Goal: Information Seeking & Learning: Learn about a topic

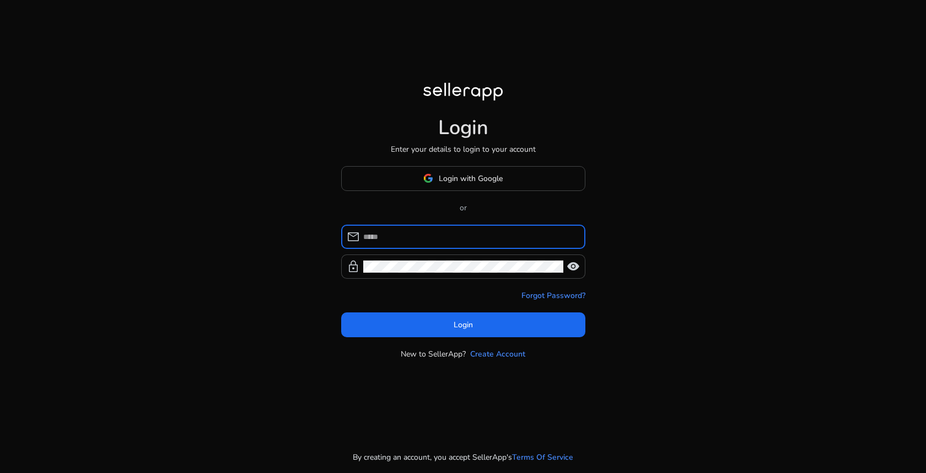
click at [417, 235] on input at bounding box center [469, 237] width 213 height 12
type input "**********"
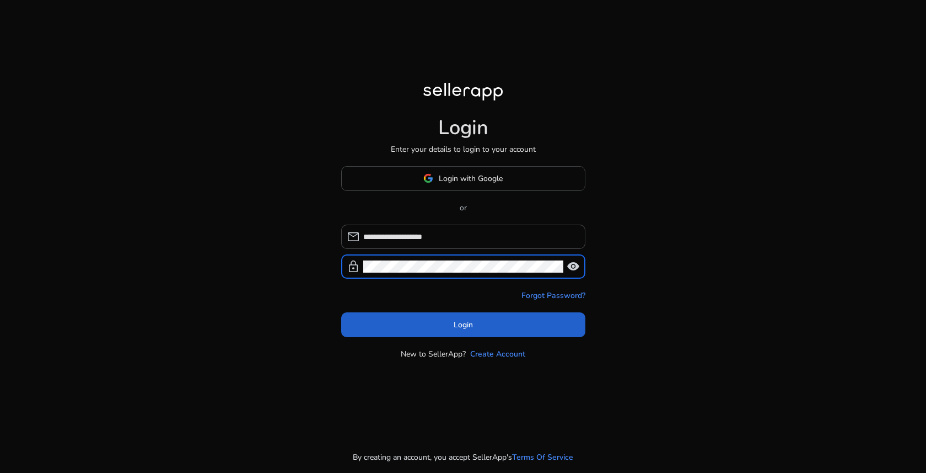
click at [477, 329] on span at bounding box center [463, 324] width 244 height 26
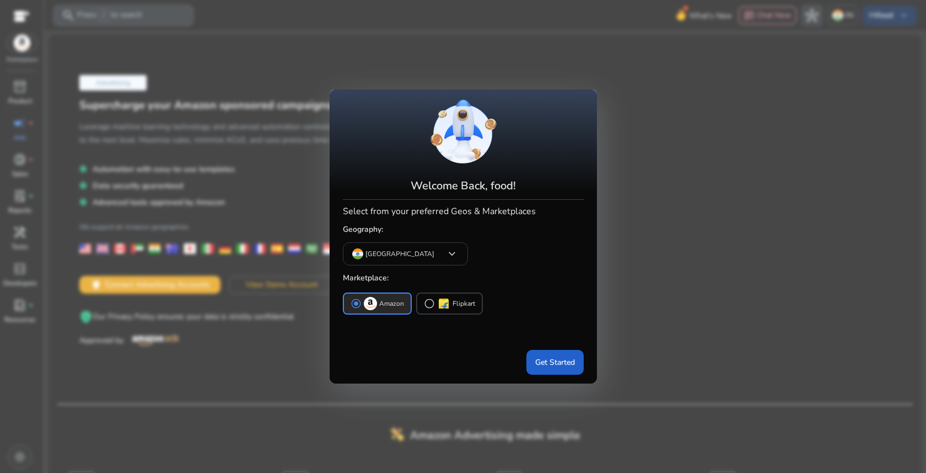
click at [538, 363] on span "Get Started" at bounding box center [555, 362] width 40 height 12
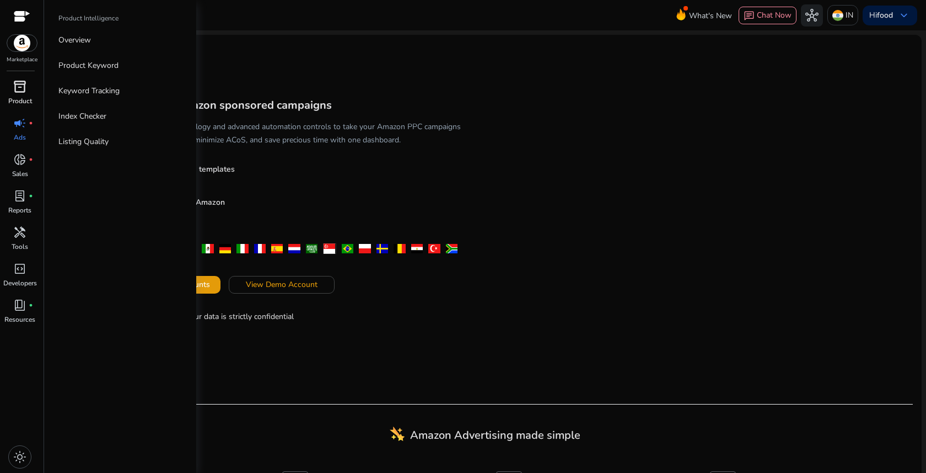
click at [18, 89] on span "inventory_2" at bounding box center [19, 86] width 13 height 13
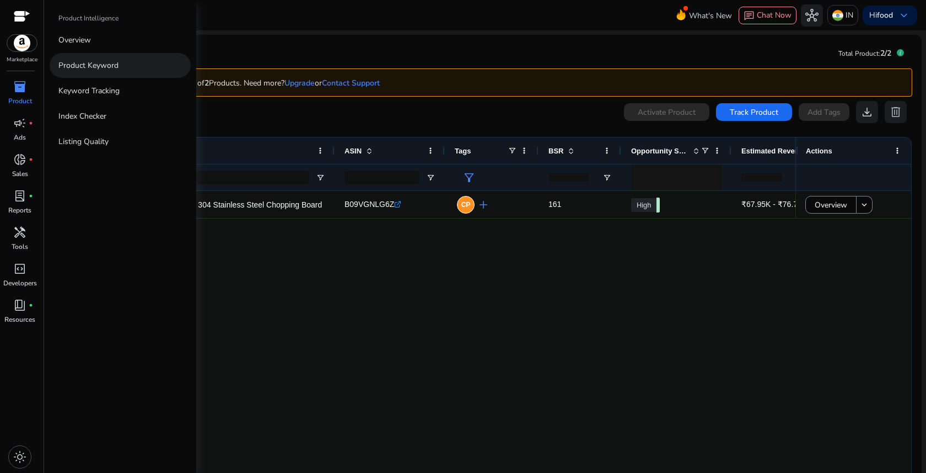
click at [77, 62] on p "Product Keyword" at bounding box center [88, 66] width 60 height 12
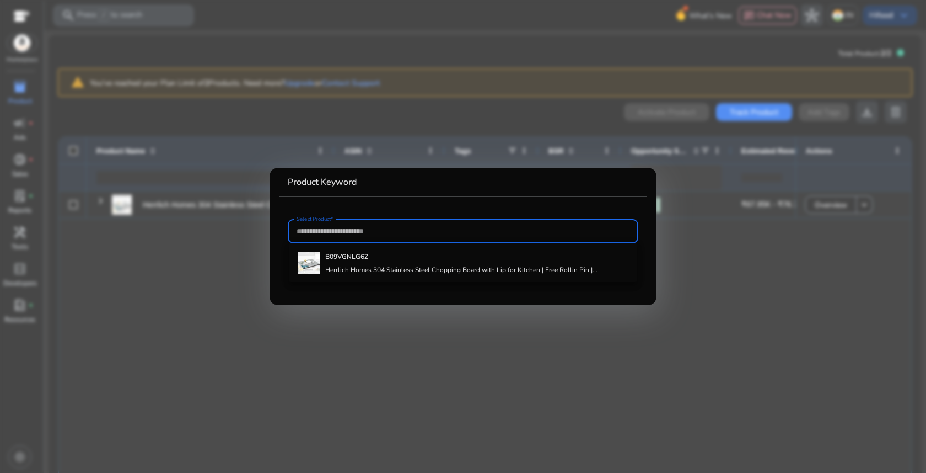
click at [332, 224] on div at bounding box center [463, 231] width 333 height 24
click at [332, 230] on input "Select Product*" at bounding box center [463, 231] width 333 height 12
click at [704, 218] on div at bounding box center [463, 236] width 926 height 473
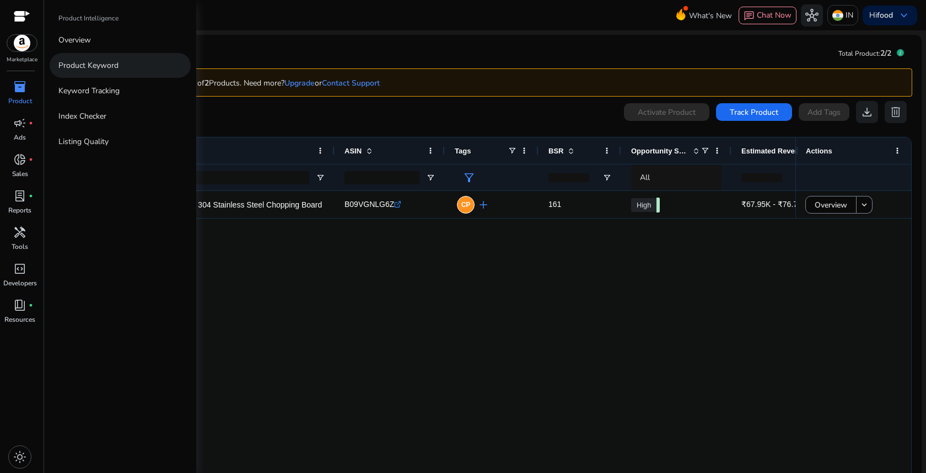
click at [111, 70] on p "Product Keyword" at bounding box center [88, 66] width 60 height 12
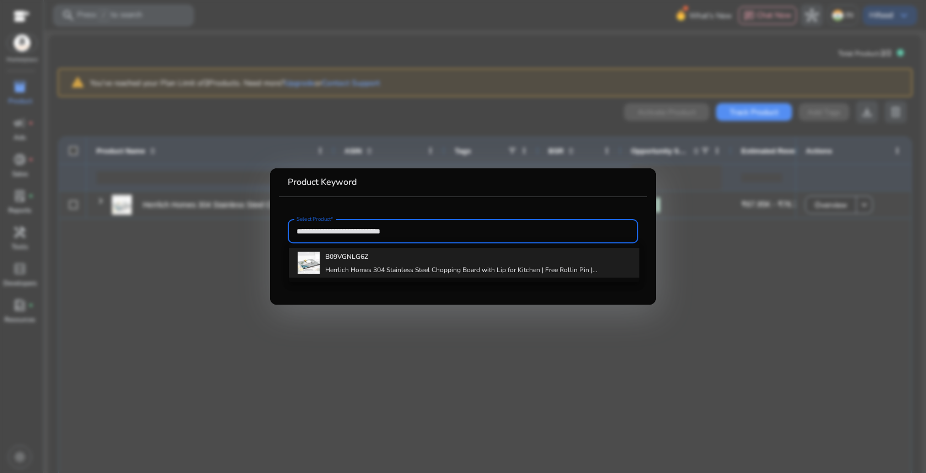
type input "**********"
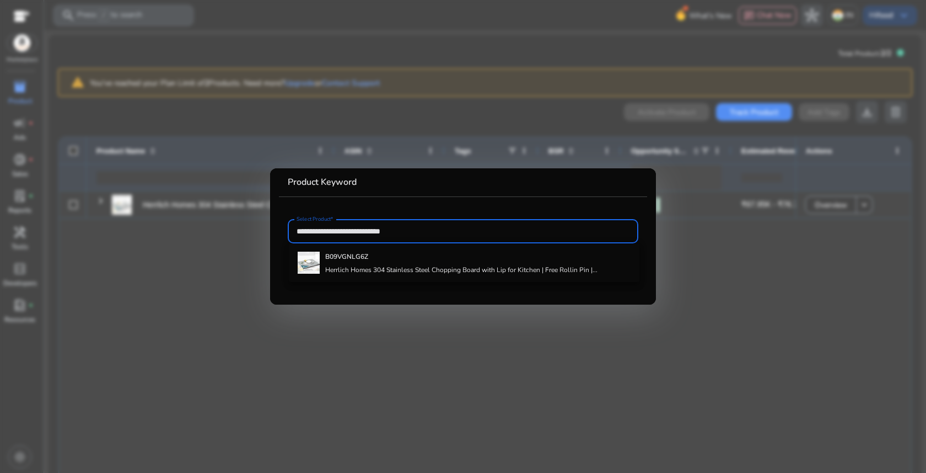
click at [678, 340] on div at bounding box center [463, 236] width 926 height 473
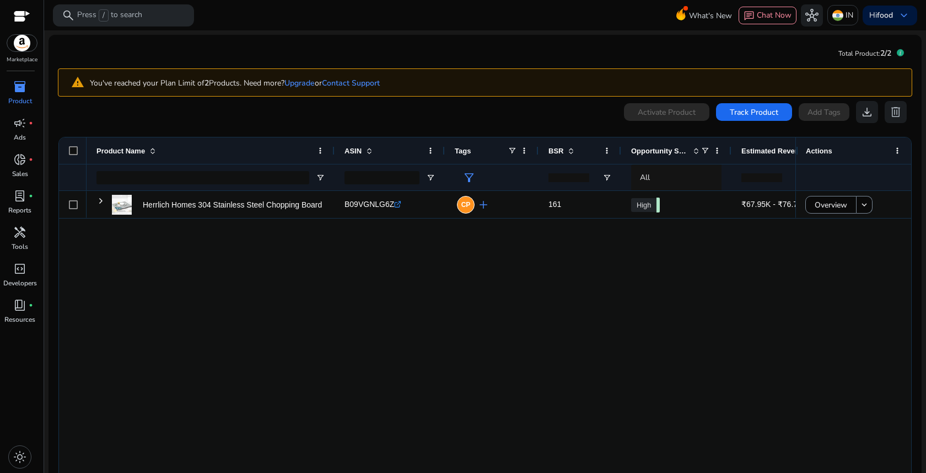
drag, startPoint x: 792, startPoint y: 144, endPoint x: 883, endPoint y: 151, distance: 91.2
click at [883, 151] on div "Actions" at bounding box center [854, 150] width 116 height 26
click at [796, 148] on div "Actions" at bounding box center [854, 163] width 116 height 53
drag, startPoint x: 792, startPoint y: 144, endPoint x: 845, endPoint y: 146, distance: 52.4
click at [845, 146] on div "Actions" at bounding box center [854, 150] width 116 height 26
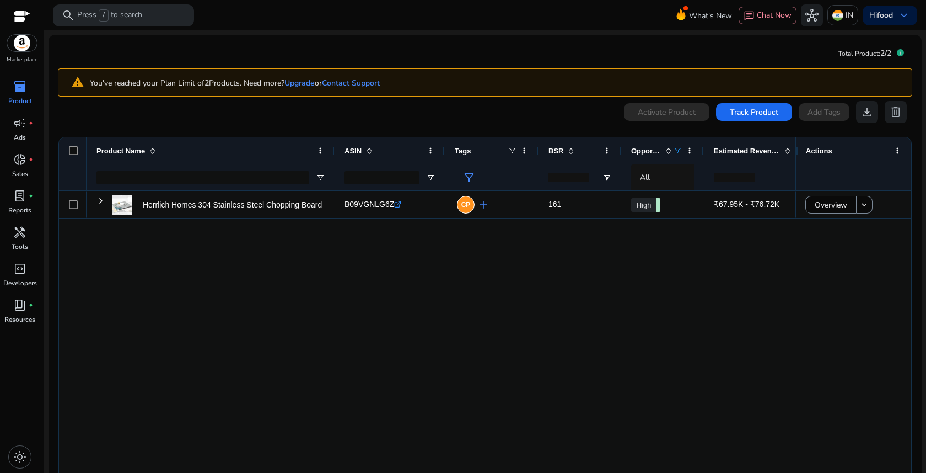
drag, startPoint x: 730, startPoint y: 151, endPoint x: 681, endPoint y: 151, distance: 48.5
click at [681, 151] on div "Opportunity Score" at bounding box center [663, 150] width 83 height 26
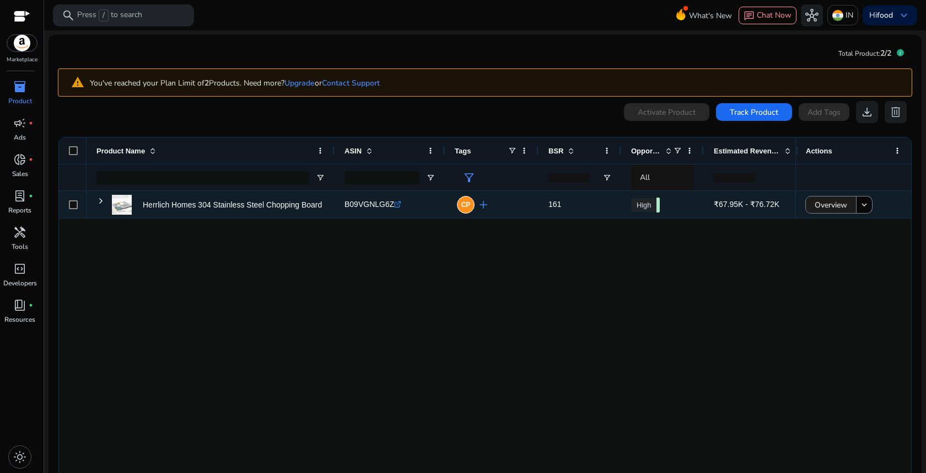
click at [832, 204] on span "Overview" at bounding box center [831, 205] width 33 height 23
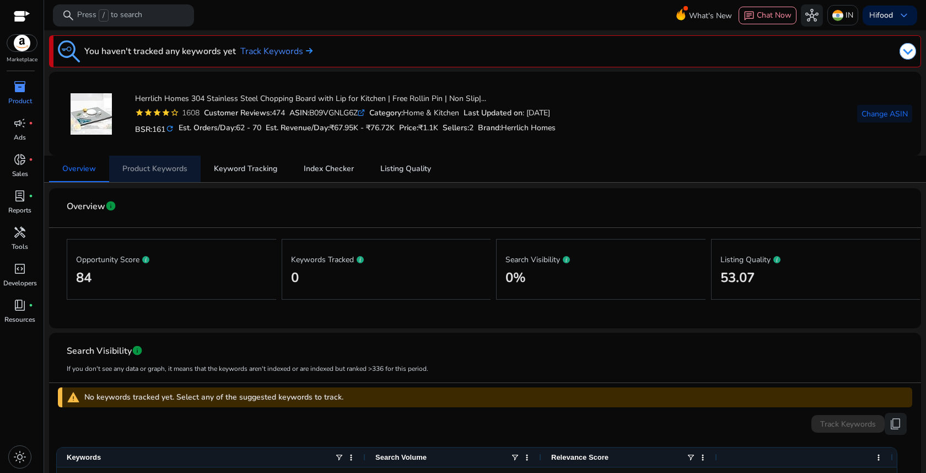
click at [148, 170] on span "Product Keywords" at bounding box center [154, 169] width 65 height 8
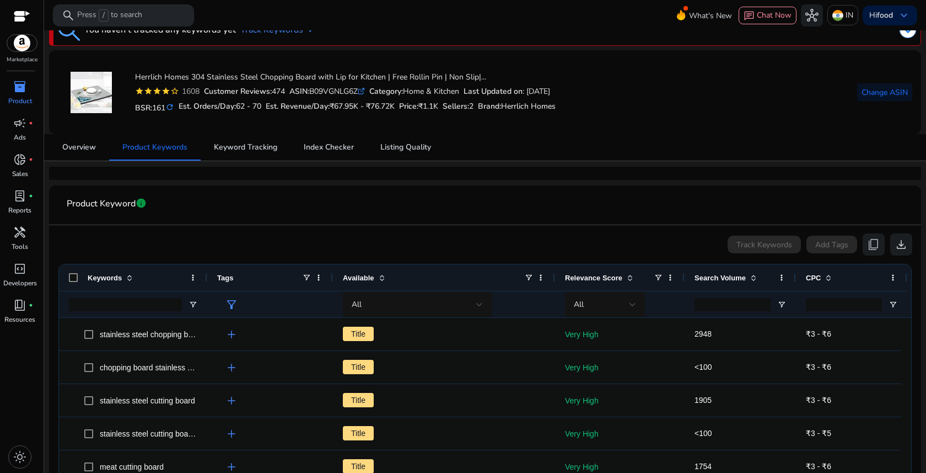
scroll to position [42, 0]
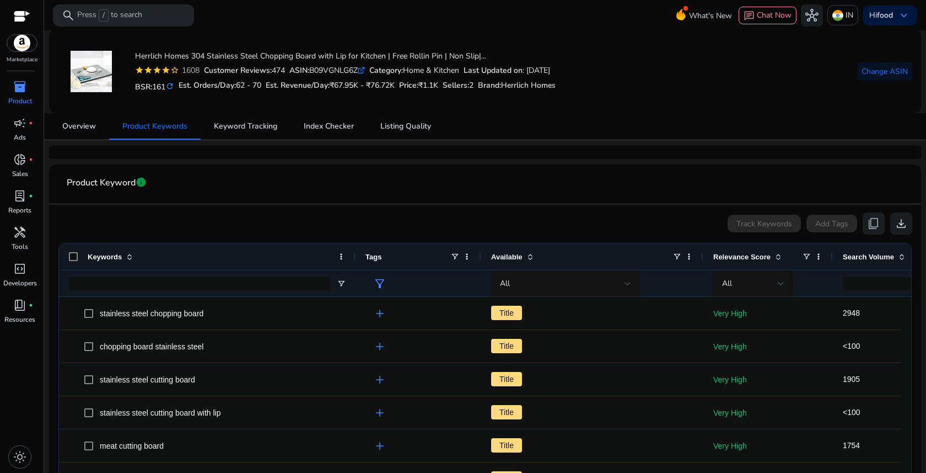
drag, startPoint x: 204, startPoint y: 258, endPoint x: 352, endPoint y: 261, distance: 148.4
click at [353, 261] on div at bounding box center [355, 256] width 4 height 26
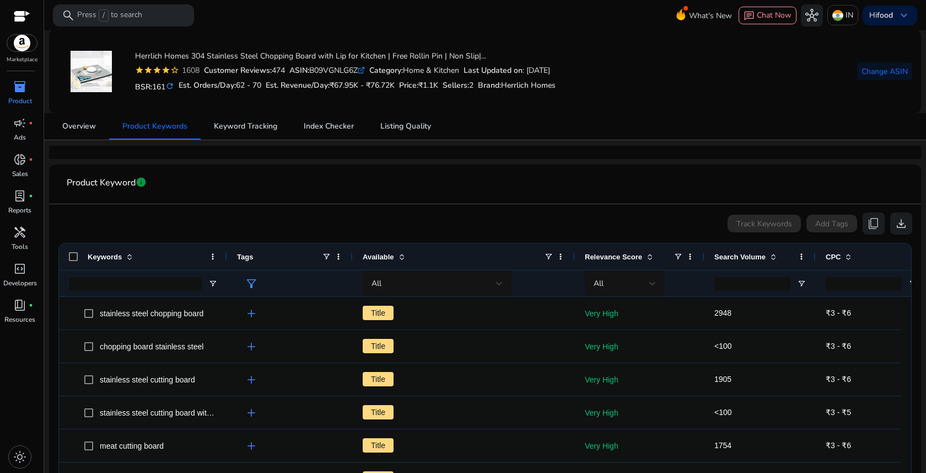
drag, startPoint x: 354, startPoint y: 258, endPoint x: 226, endPoint y: 259, distance: 128.5
click at [226, 259] on div at bounding box center [226, 256] width 4 height 26
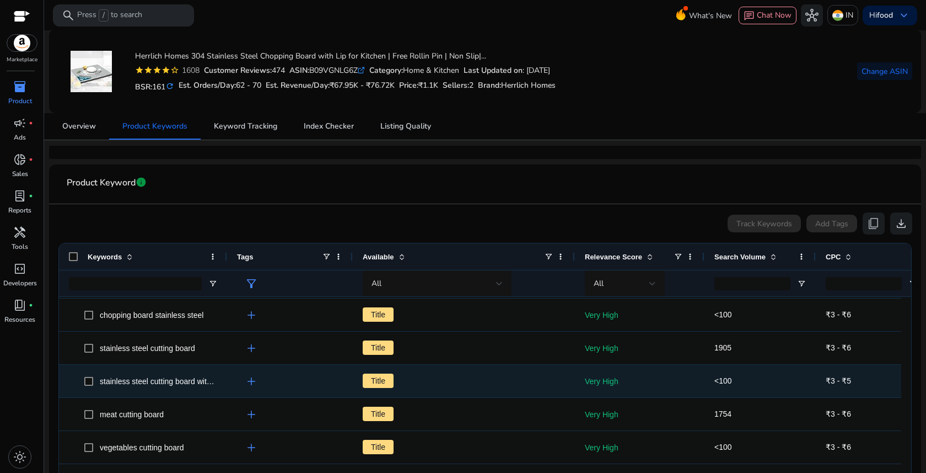
scroll to position [0, 0]
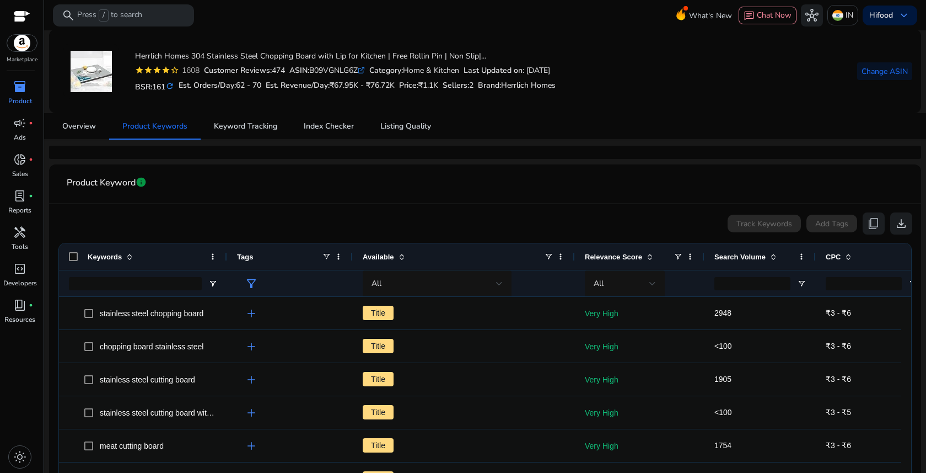
click at [614, 260] on span "Relevance Score" at bounding box center [613, 257] width 57 height 8
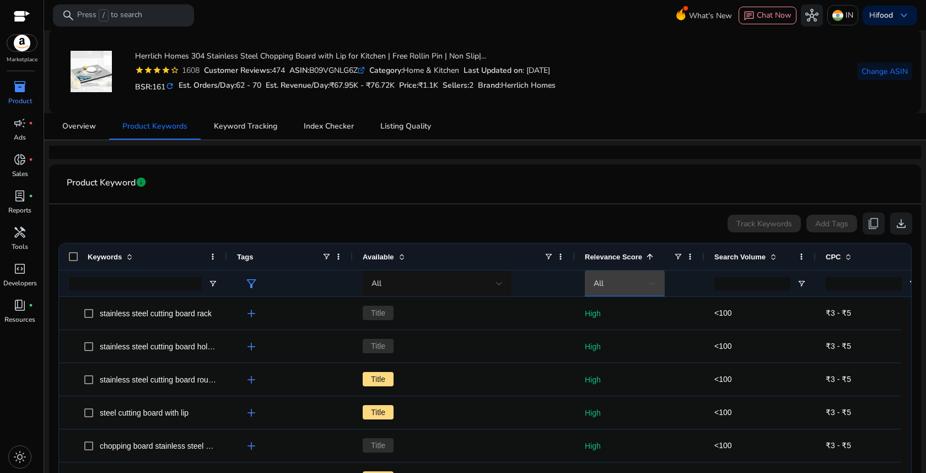
click at [616, 286] on div "All" at bounding box center [622, 283] width 56 height 12
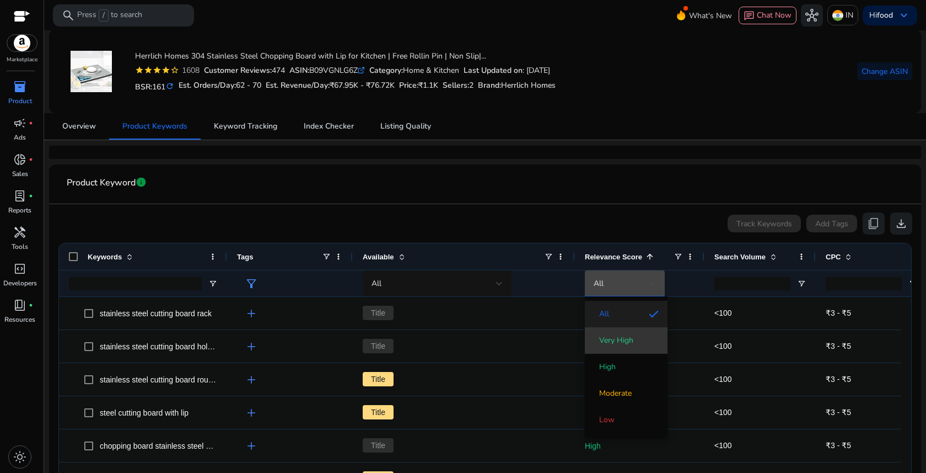
click at [617, 345] on span "Very High" at bounding box center [616, 340] width 34 height 11
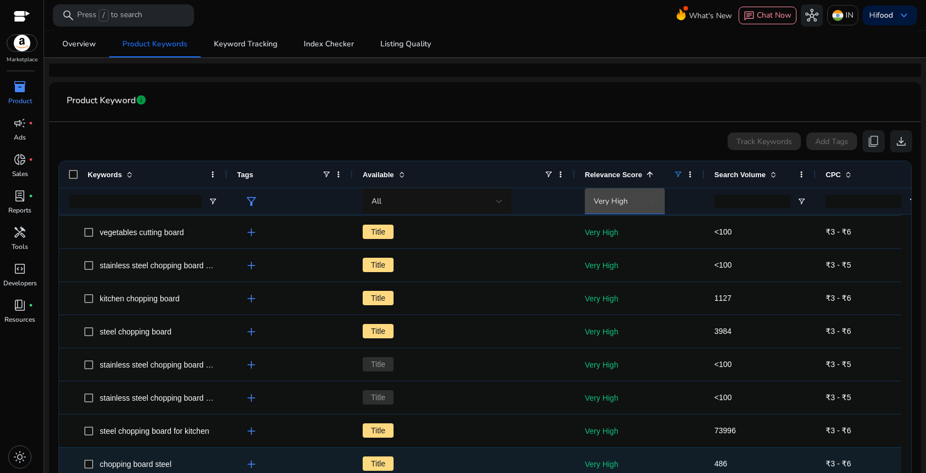
scroll to position [176, 0]
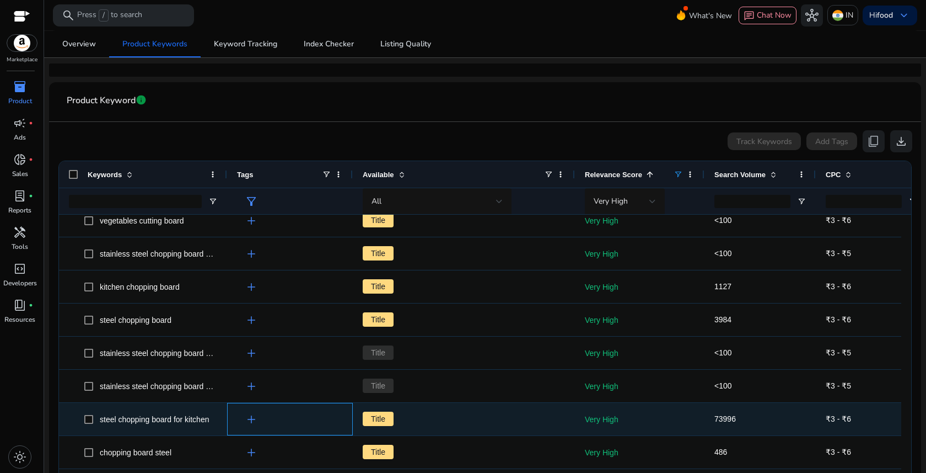
drag, startPoint x: 220, startPoint y: 420, endPoint x: 99, endPoint y: 420, distance: 120.8
click at [99, 420] on div "steel chopping board for kitchen add Title Very High 73996 ₹3 - ₹6" at bounding box center [493, 419] width 869 height 33
copy span "steel chopping board for kitchen"
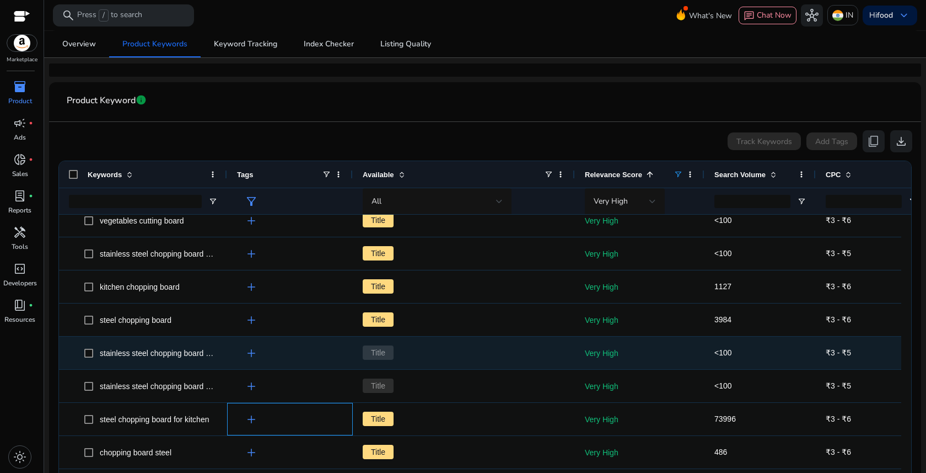
scroll to position [0, 0]
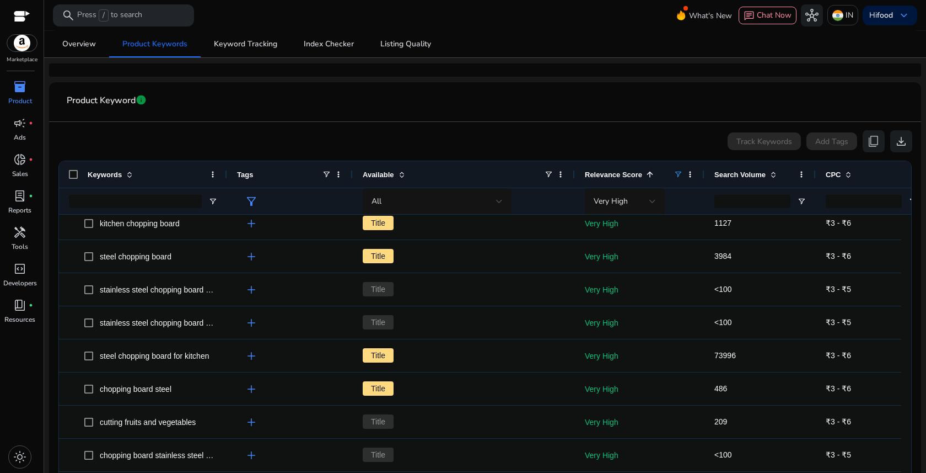
click at [766, 174] on span "Search Volume" at bounding box center [740, 174] width 51 height 8
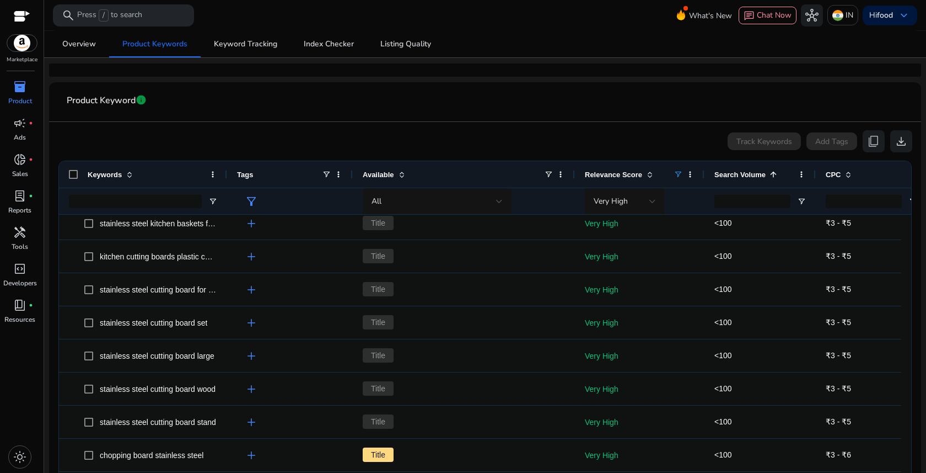
click at [743, 175] on span "Search Volume" at bounding box center [740, 174] width 51 height 8
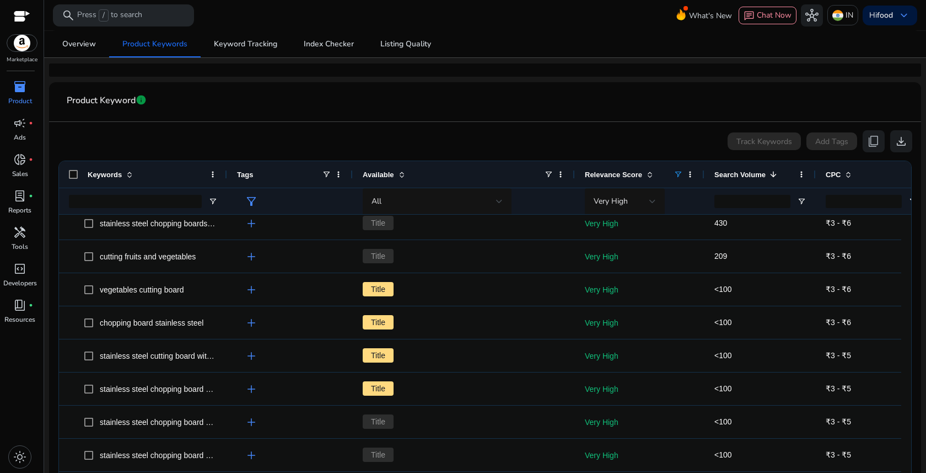
click at [743, 175] on span "Search Volume" at bounding box center [740, 174] width 51 height 8
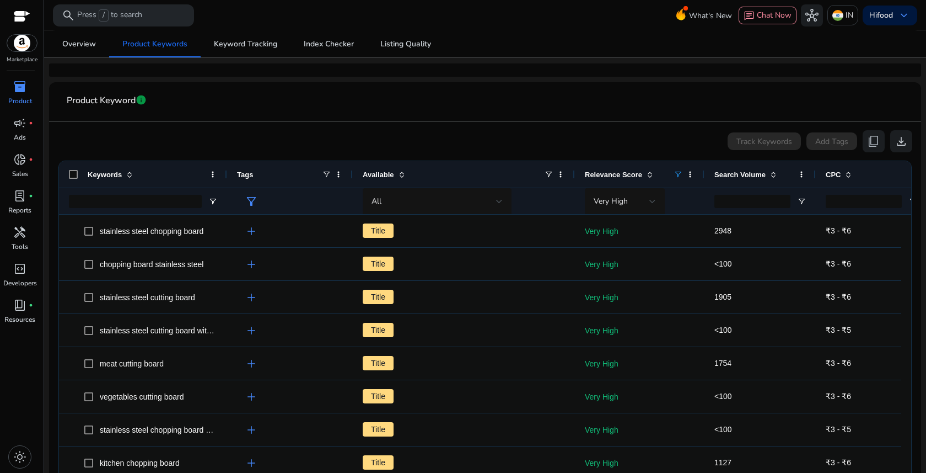
click at [742, 176] on span "Search Volume" at bounding box center [740, 174] width 51 height 8
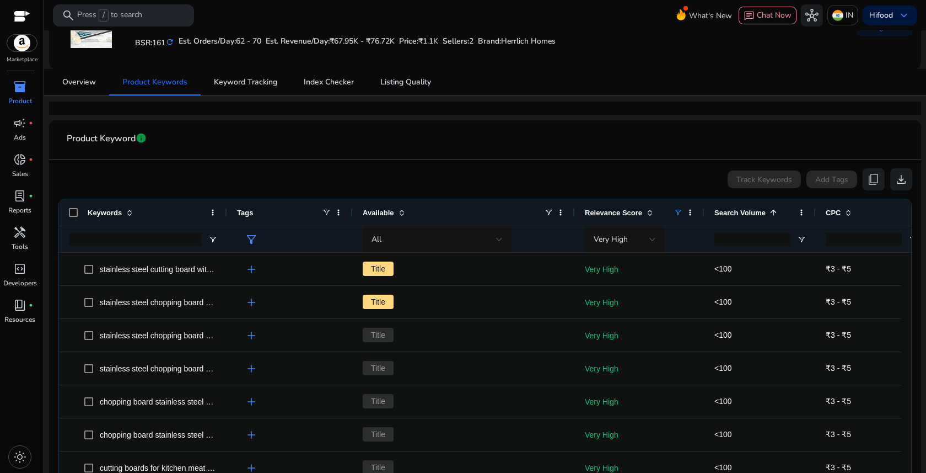
click at [732, 208] on span "Search Volume" at bounding box center [740, 212] width 51 height 8
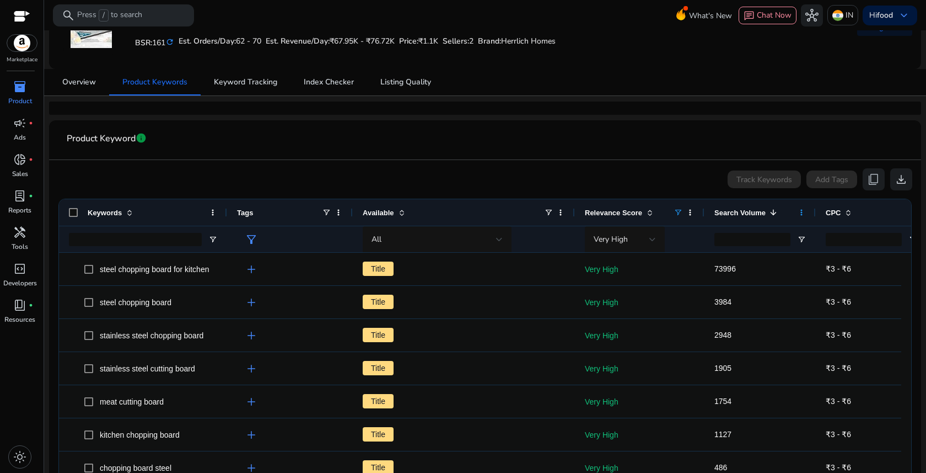
click at [805, 212] on span at bounding box center [801, 212] width 9 height 9
click at [742, 215] on span "Search Volume" at bounding box center [740, 212] width 51 height 8
click at [745, 211] on span "Search Volume" at bounding box center [740, 212] width 51 height 8
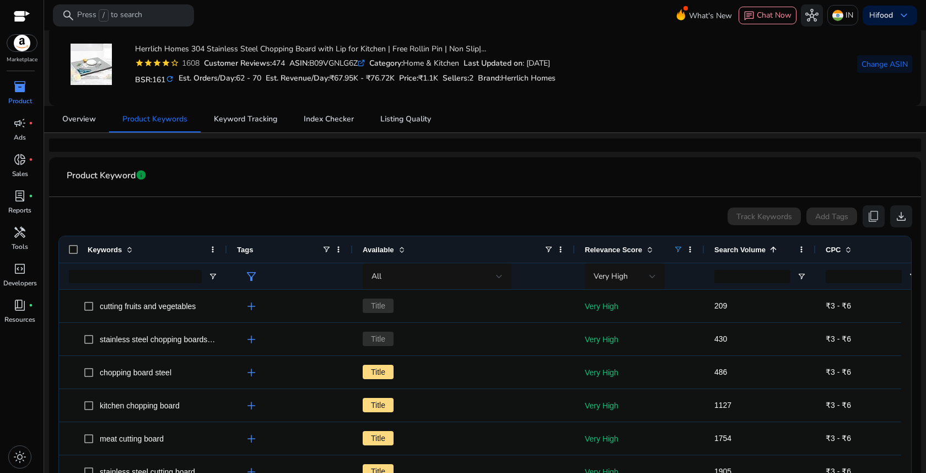
click at [740, 245] on span "Search Volume" at bounding box center [740, 249] width 51 height 8
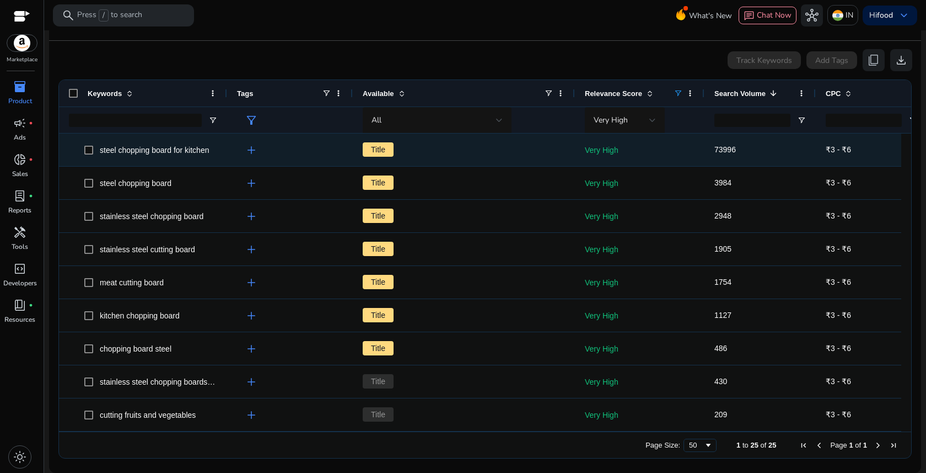
click at [251, 149] on span "add" at bounding box center [251, 149] width 13 height 13
